Goal: Obtain resource: Download file/media

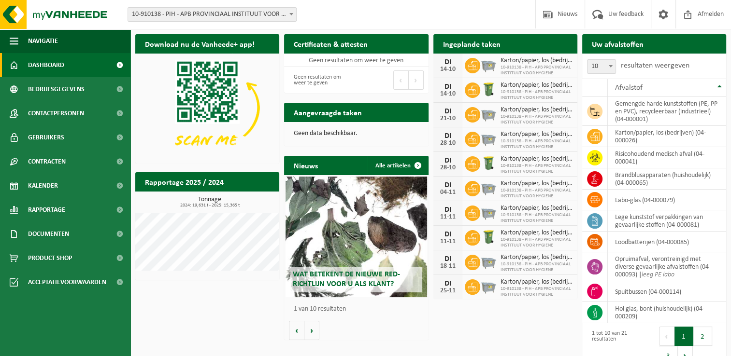
click at [233, 318] on div "Download nu de Vanheede+ app! Verberg Certificaten & attesten Bekijk uw certifi…" at bounding box center [430, 200] width 595 height 343
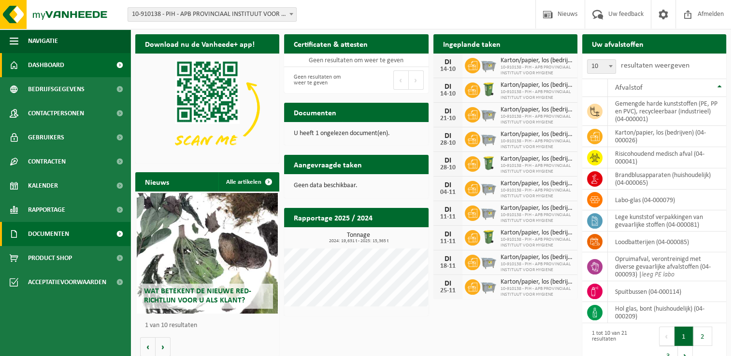
click at [70, 242] on link "Documenten" at bounding box center [65, 234] width 130 height 24
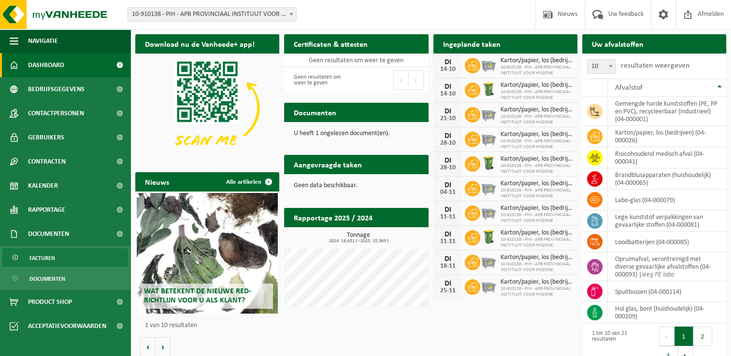
click at [72, 253] on link "Facturen" at bounding box center [65, 258] width 126 height 18
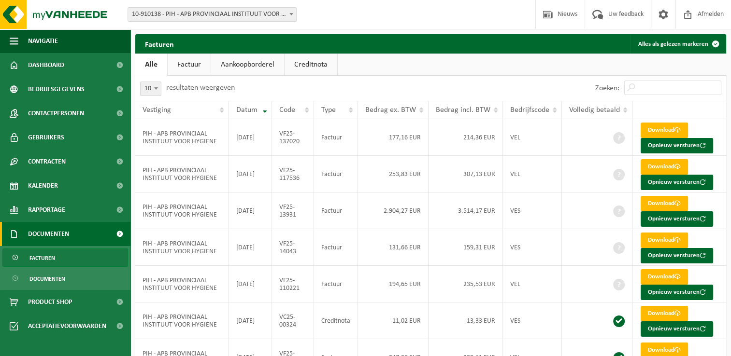
click at [68, 232] on span "Documenten" at bounding box center [48, 234] width 41 height 24
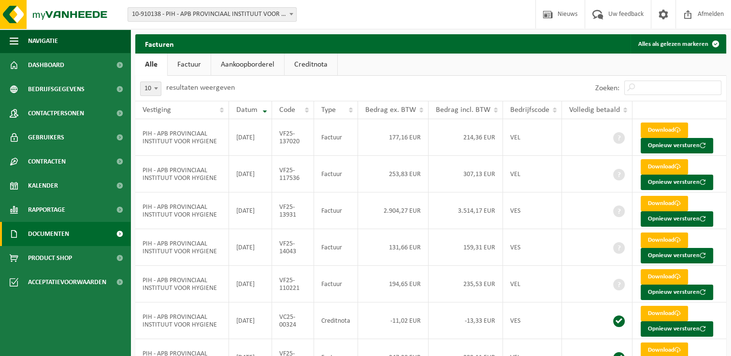
click at [85, 242] on link "Documenten" at bounding box center [65, 234] width 130 height 24
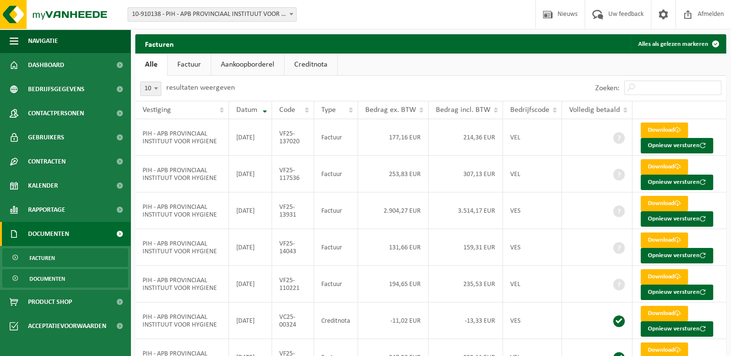
click at [76, 283] on link "Documenten" at bounding box center [65, 278] width 126 height 18
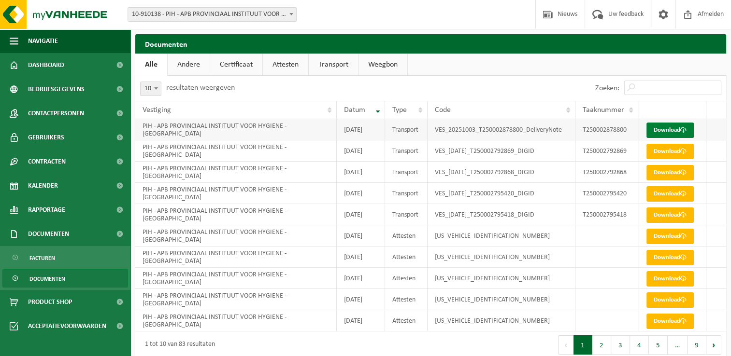
click at [680, 127] on link "Download" at bounding box center [669, 130] width 47 height 15
click at [686, 153] on span at bounding box center [683, 151] width 6 height 6
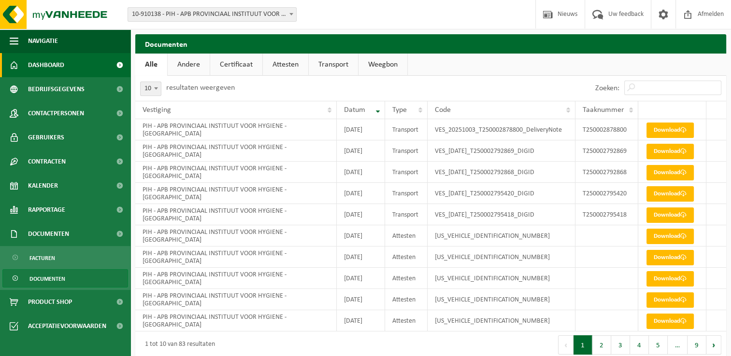
click at [89, 69] on link "Dashboard" at bounding box center [65, 65] width 130 height 24
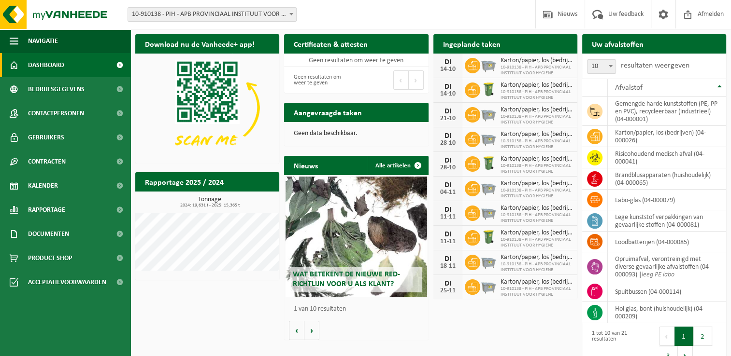
click at [257, 313] on div "Download nu de Vanheede+ app! Verberg Certificaten & attesten Bekijk uw certifi…" at bounding box center [430, 200] width 595 height 343
